Goal: Find specific page/section: Find specific page/section

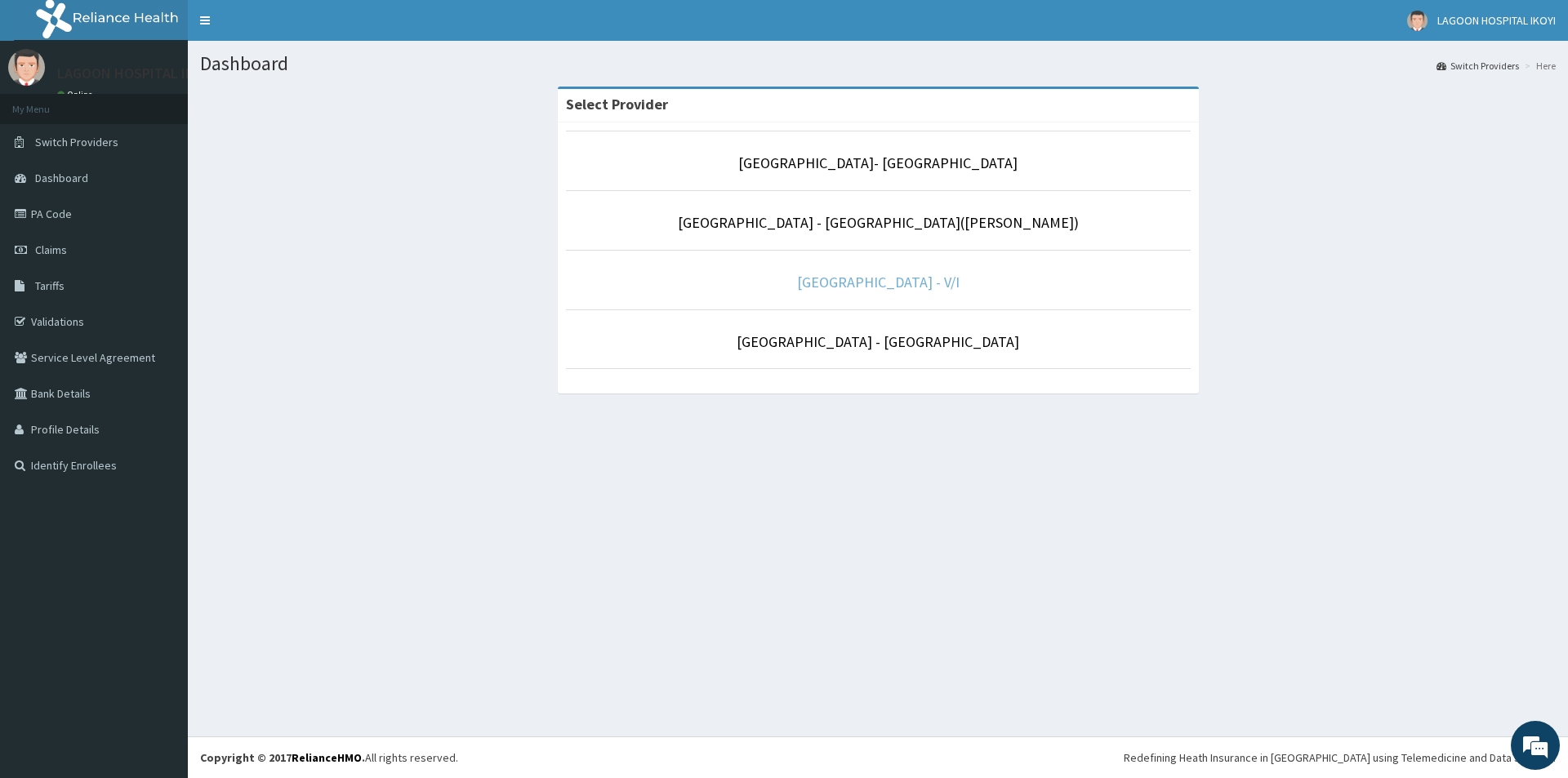
click at [848, 278] on link "[GEOGRAPHIC_DATA] - V/I" at bounding box center [878, 282] width 162 height 19
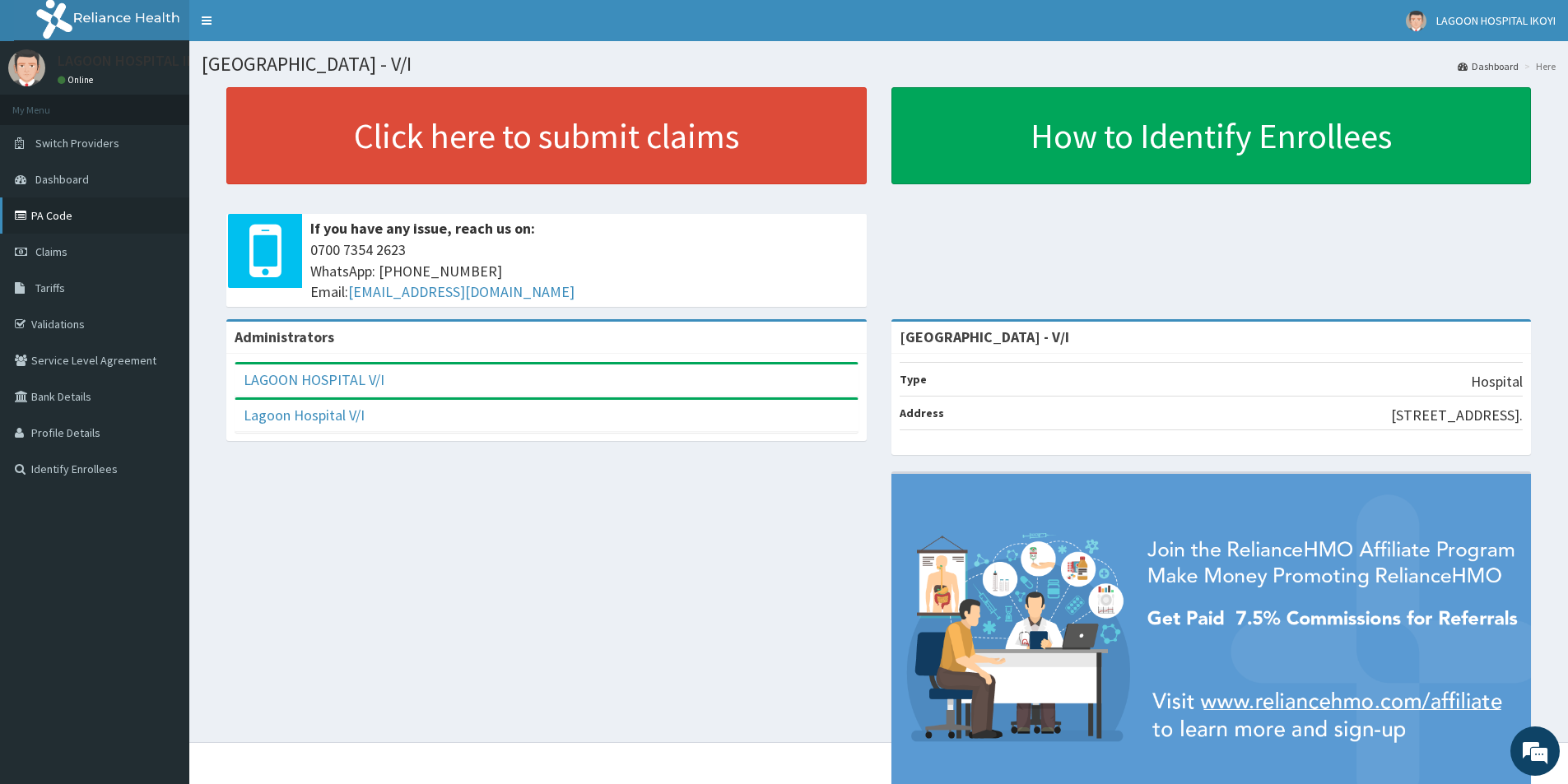
click at [37, 211] on link "PA Code" at bounding box center [94, 215] width 190 height 36
